Goal: Book appointment/travel/reservation

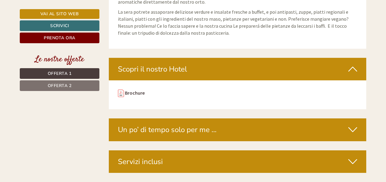
scroll to position [1764, 0]
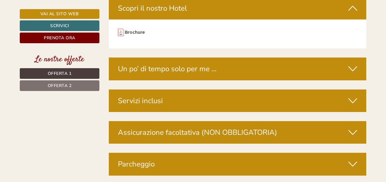
click at [229, 89] on div "Servizi inclusi" at bounding box center [238, 100] width 258 height 23
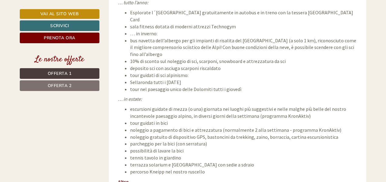
scroll to position [2311, 0]
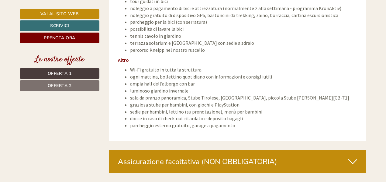
click at [231, 150] on div "Assicurazione facoltativa (NON OBBLIGATORIA)" at bounding box center [238, 161] width 258 height 23
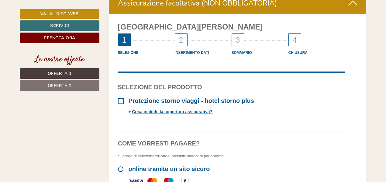
scroll to position [2494, 0]
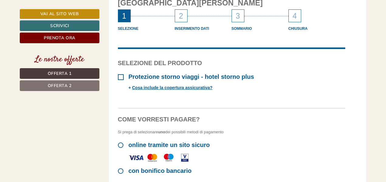
click at [176, 141] on span "online tramite un sito sicuro" at bounding box center [164, 144] width 92 height 7
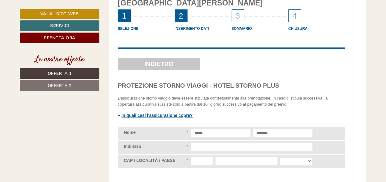
scroll to position [2474, 0]
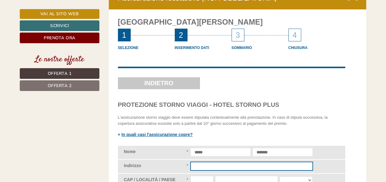
click at [210, 162] on input "Indirizzo" at bounding box center [252, 166] width 122 height 8
type input "**********"
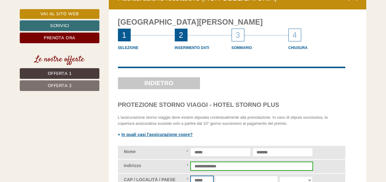
type input "*****"
type input "******"
select select "**"
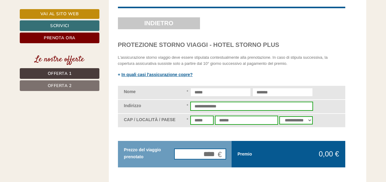
scroll to position [2544, 0]
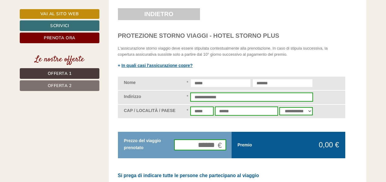
type input "********"
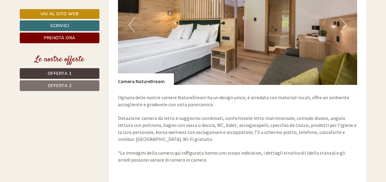
scroll to position [901, 0]
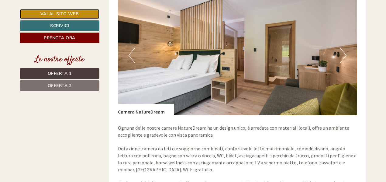
click at [69, 12] on link "Vai al sito web" at bounding box center [60, 14] width 80 height 10
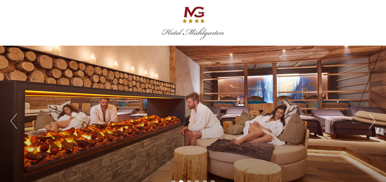
scroll to position [0, 0]
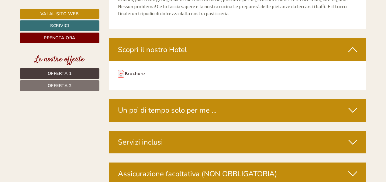
scroll to position [1764, 0]
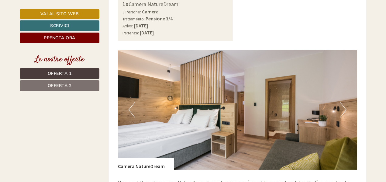
scroll to position [851, 0]
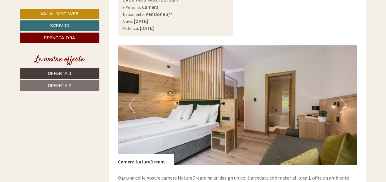
click at [345, 102] on button "Next" at bounding box center [343, 105] width 6 height 15
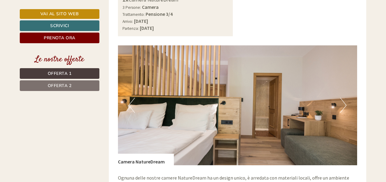
click at [345, 102] on button "Next" at bounding box center [343, 105] width 6 height 15
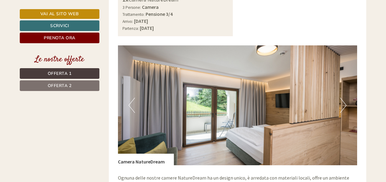
click at [345, 102] on button "Next" at bounding box center [343, 105] width 6 height 15
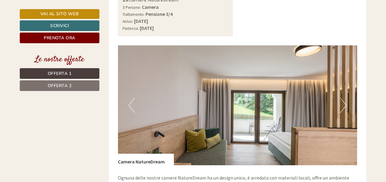
click at [345, 102] on button "Next" at bounding box center [343, 105] width 6 height 15
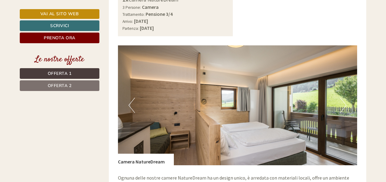
click at [345, 102] on button "Next" at bounding box center [343, 105] width 6 height 15
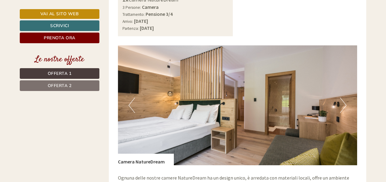
click at [344, 102] on button "Next" at bounding box center [343, 105] width 6 height 15
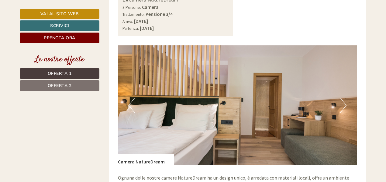
click at [344, 102] on button "Next" at bounding box center [343, 105] width 6 height 15
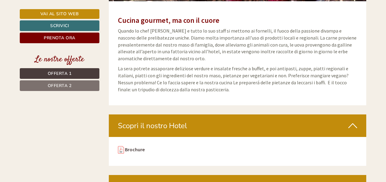
scroll to position [1733, 0]
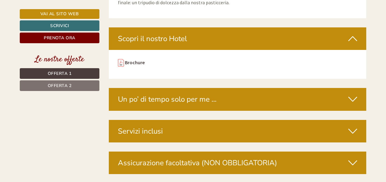
click at [205, 120] on div "Servizi inclusi" at bounding box center [238, 131] width 258 height 23
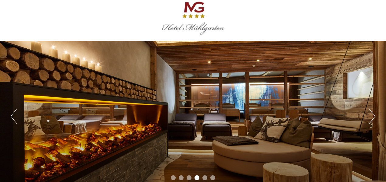
scroll to position [0, 0]
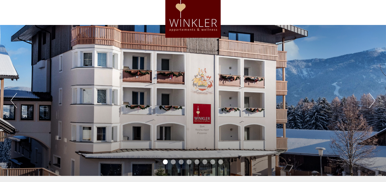
scroll to position [30, 0]
